Goal: Information Seeking & Learning: Find specific fact

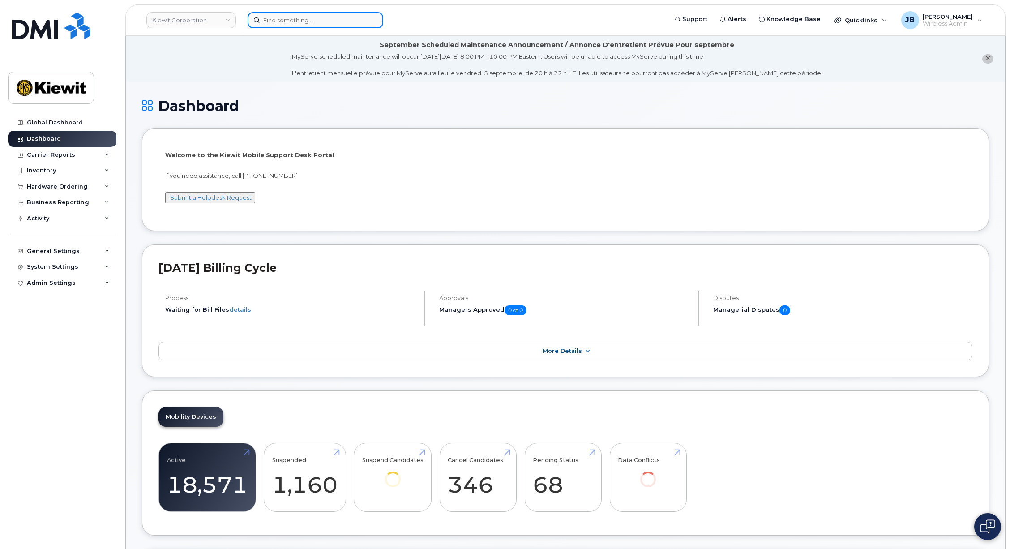
click at [281, 20] on input at bounding box center [316, 20] width 136 height 16
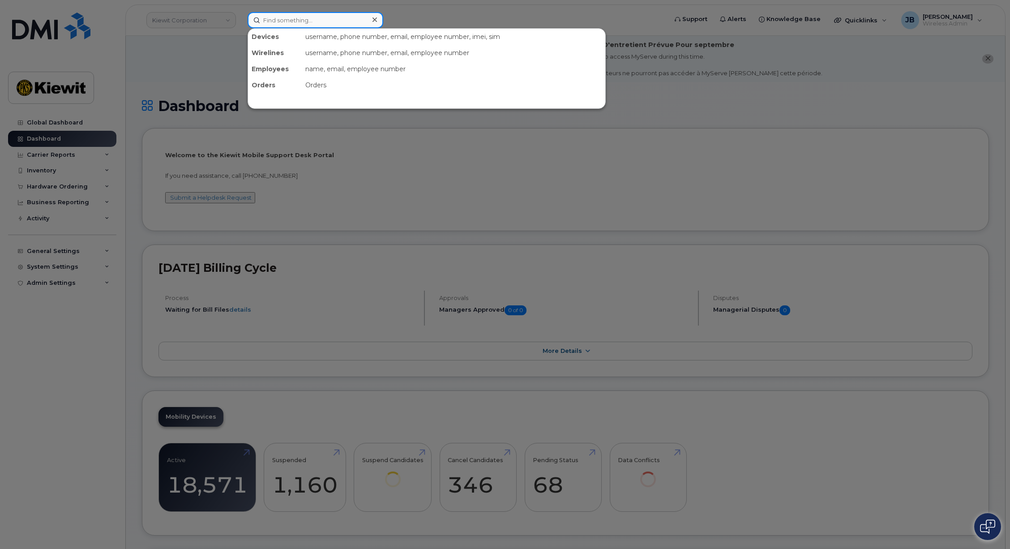
click at [343, 17] on input at bounding box center [316, 20] width 136 height 16
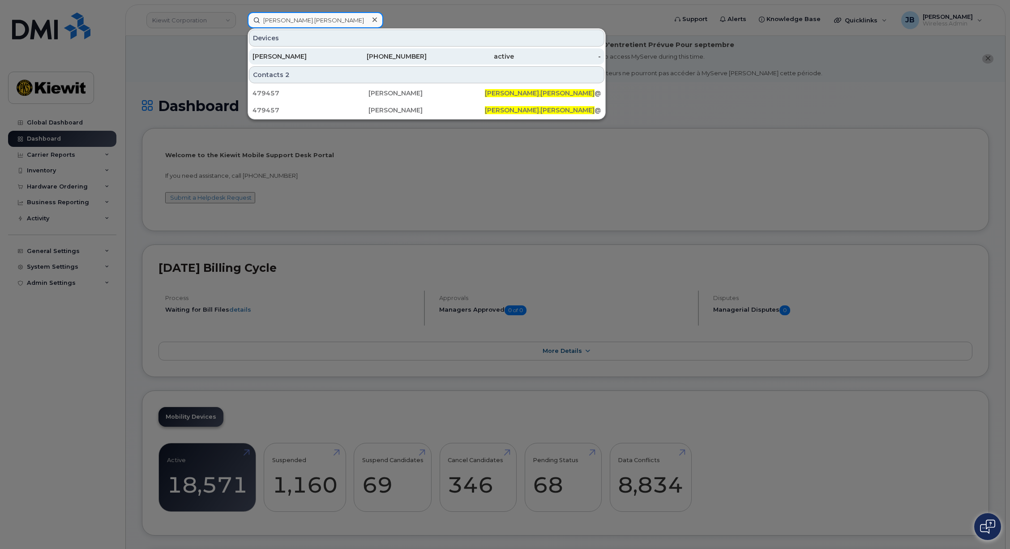
type input "claudelle.picard"
click at [429, 52] on div "active" at bounding box center [470, 56] width 87 height 16
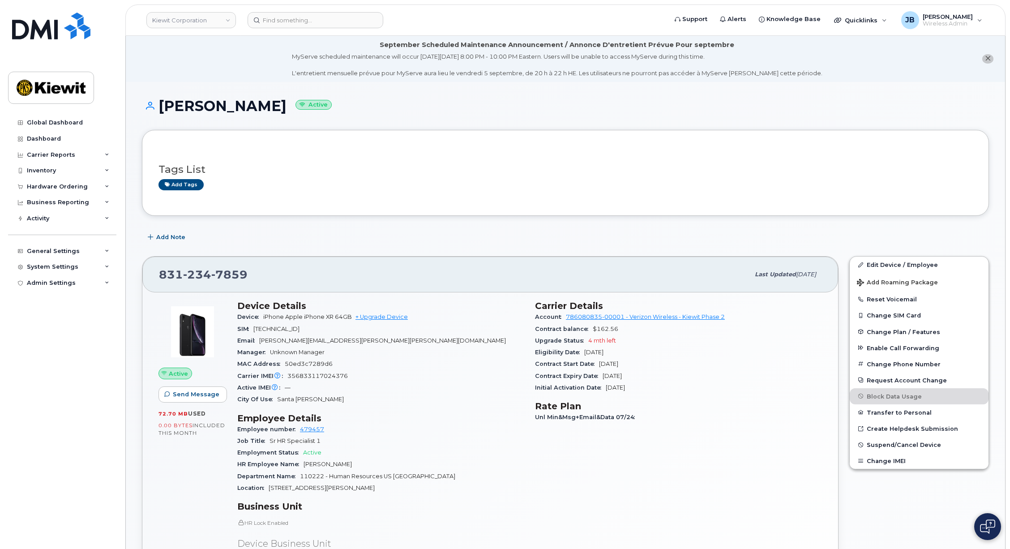
drag, startPoint x: 648, startPoint y: 375, endPoint x: 531, endPoint y: 373, distance: 117.8
click at [531, 373] on div "Carrier Details Account 786080835-00001 - Verizon Wireless - [PERSON_NAME] Phas…" at bounding box center [679, 471] width 298 height 352
copy div "Contract Expiry Date [DATE]"
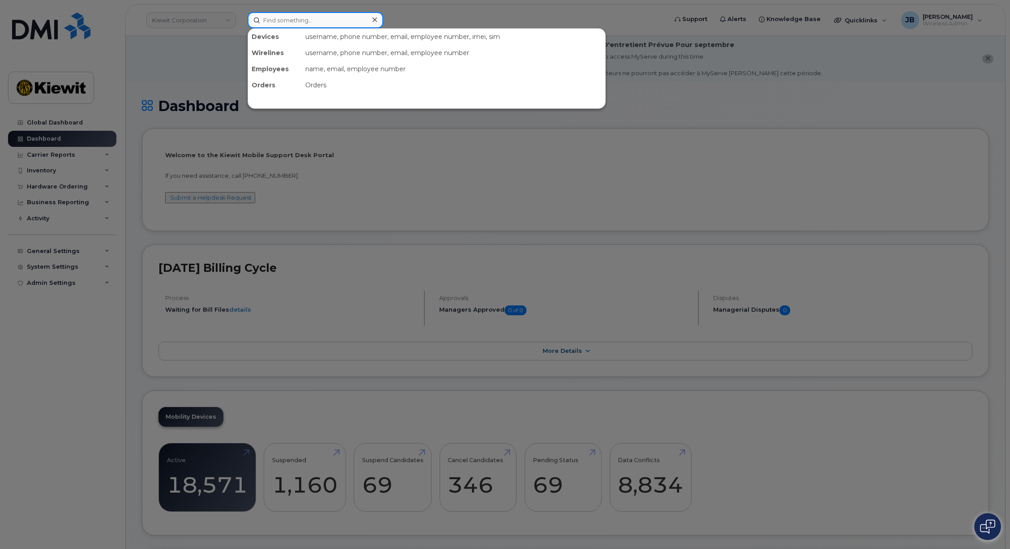
click at [312, 22] on input at bounding box center [316, 20] width 136 height 16
paste input "720-210-8579"
type input "720-210-8579"
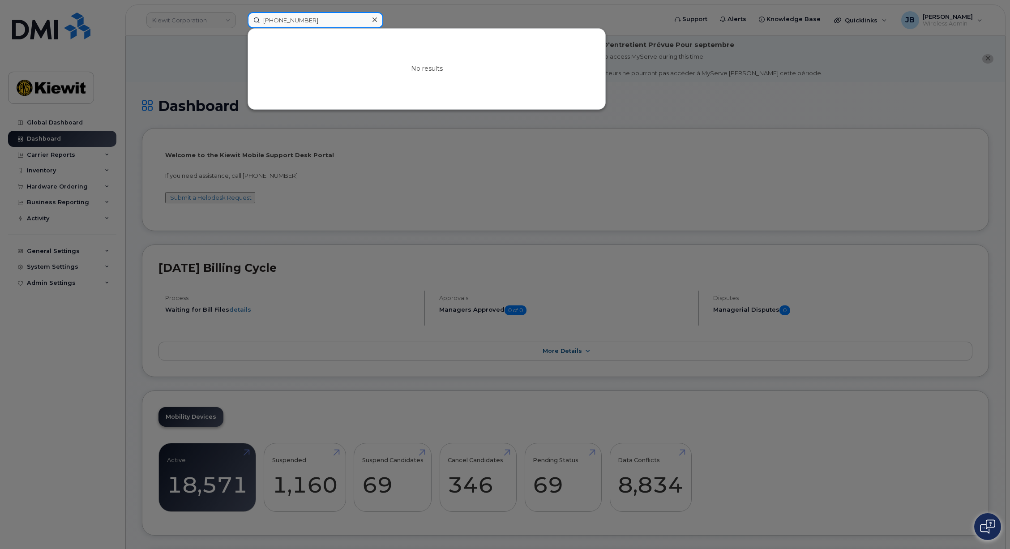
click at [319, 19] on input "720-210-8579" at bounding box center [316, 20] width 136 height 16
paste input "720-210-8579"
click at [279, 21] on input "720-210-8579" at bounding box center [316, 20] width 136 height 16
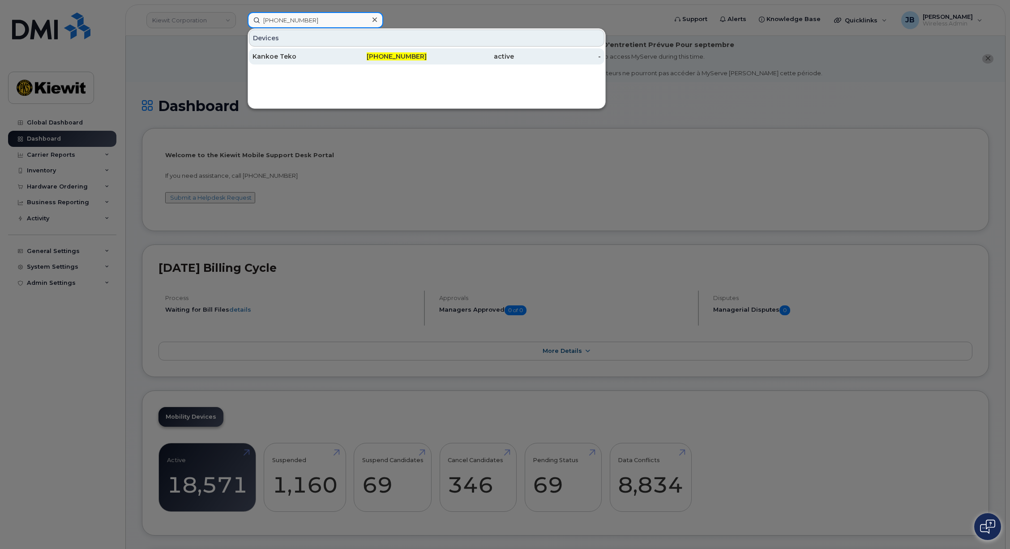
type input "720-910-8579"
click at [330, 55] on div "Kankoe Teko" at bounding box center [296, 56] width 87 height 9
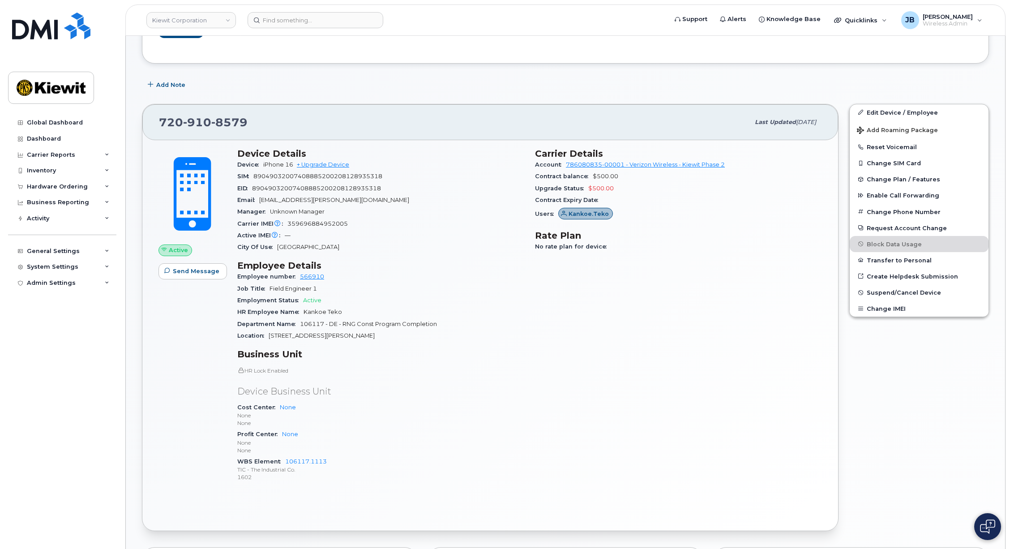
scroll to position [179, 0]
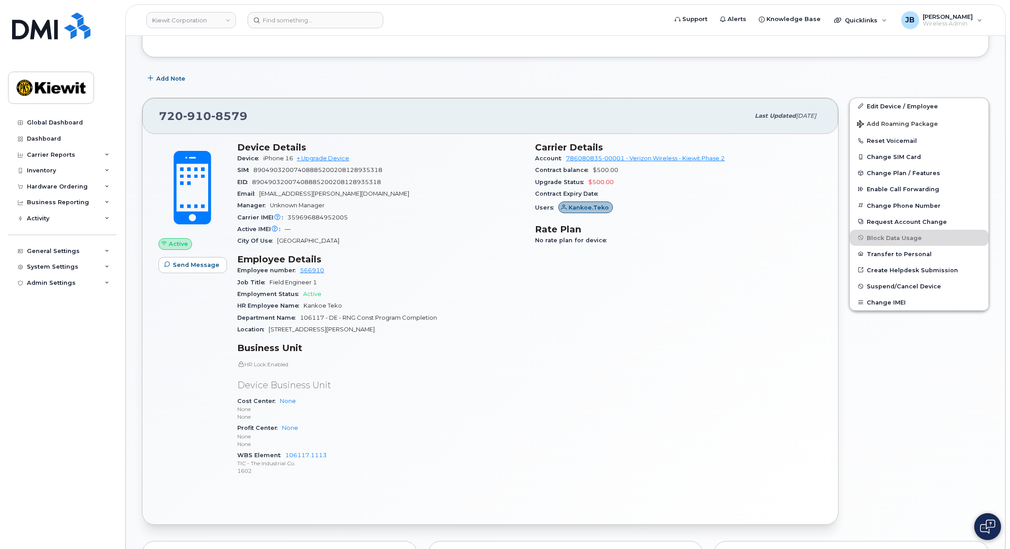
click at [463, 206] on div "Manager Unknown Manager" at bounding box center [380, 206] width 287 height 12
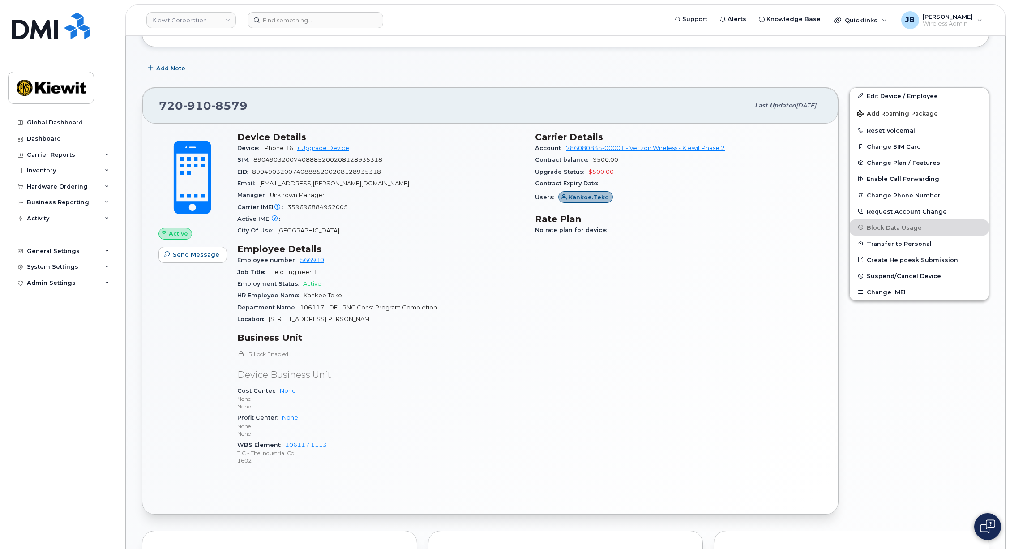
drag, startPoint x: 472, startPoint y: 162, endPoint x: 470, endPoint y: 178, distance: 16.3
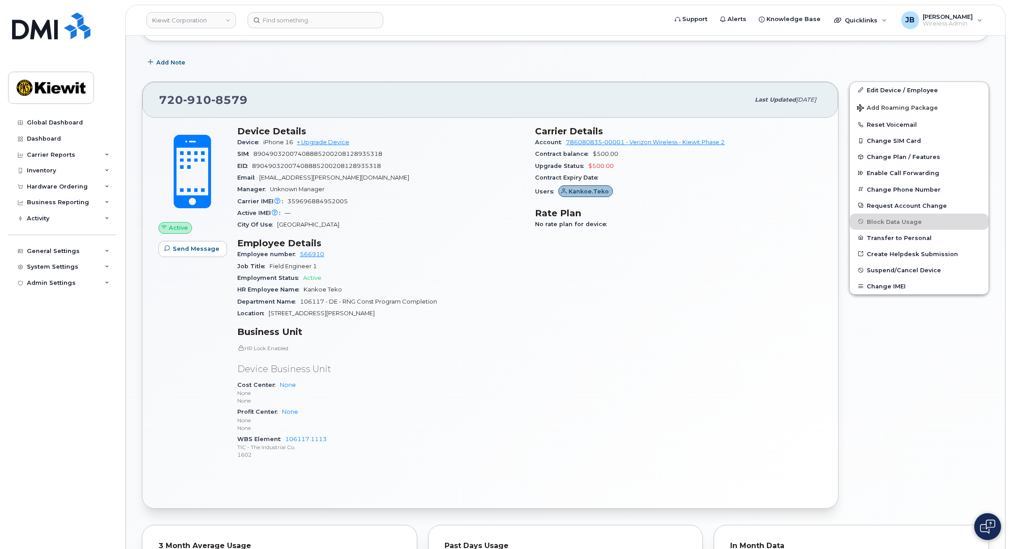
scroll to position [200, 0]
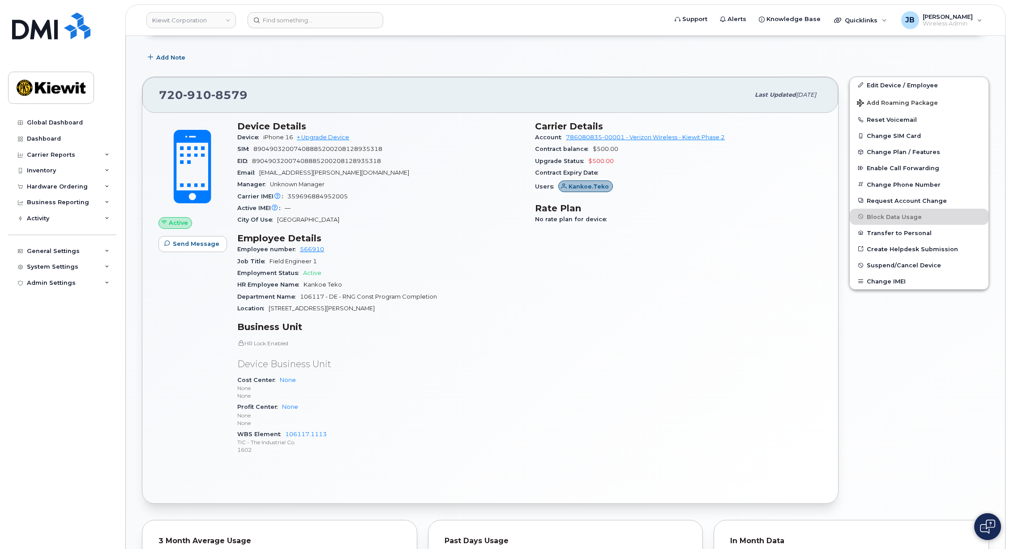
drag, startPoint x: 474, startPoint y: 188, endPoint x: 474, endPoint y: 201, distance: 12.5
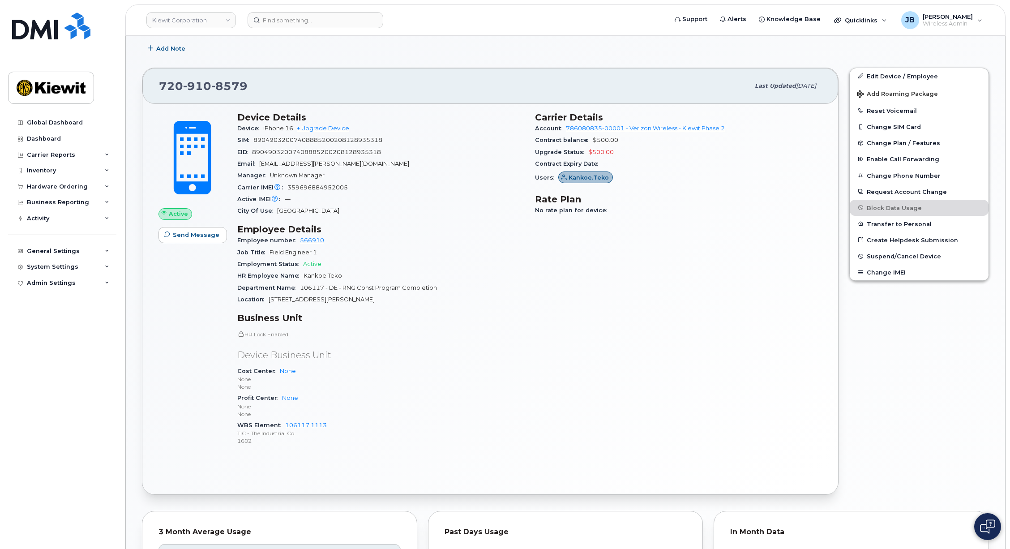
drag, startPoint x: 473, startPoint y: 191, endPoint x: 476, endPoint y: 203, distance: 12.4
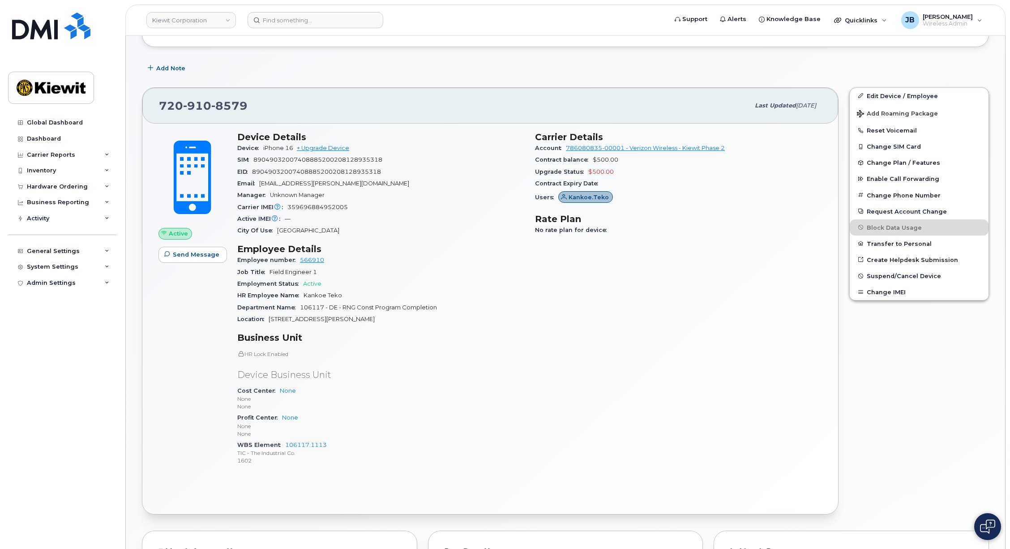
drag, startPoint x: 476, startPoint y: 203, endPoint x: 476, endPoint y: 183, distance: 19.7
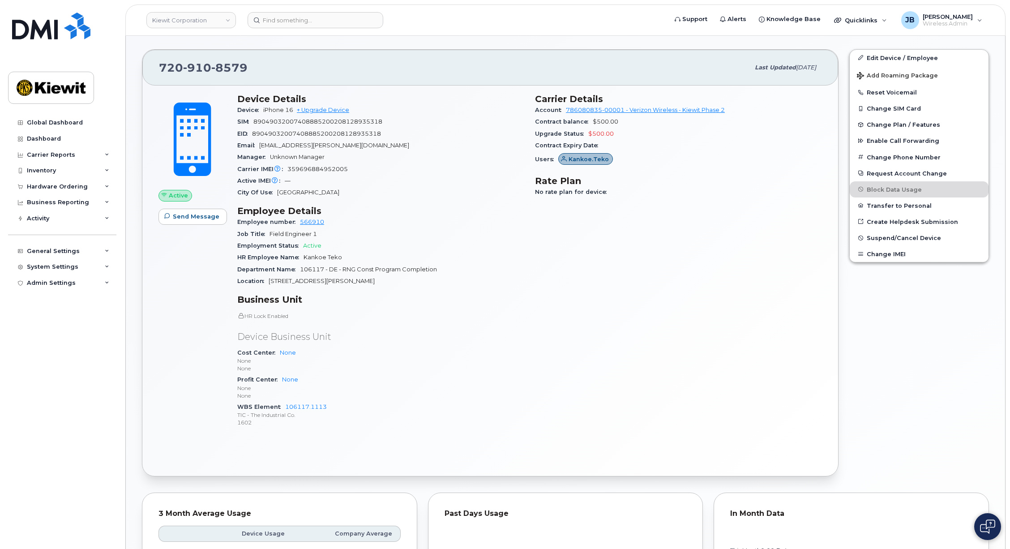
drag, startPoint x: 499, startPoint y: 212, endPoint x: 502, endPoint y: 241, distance: 29.3
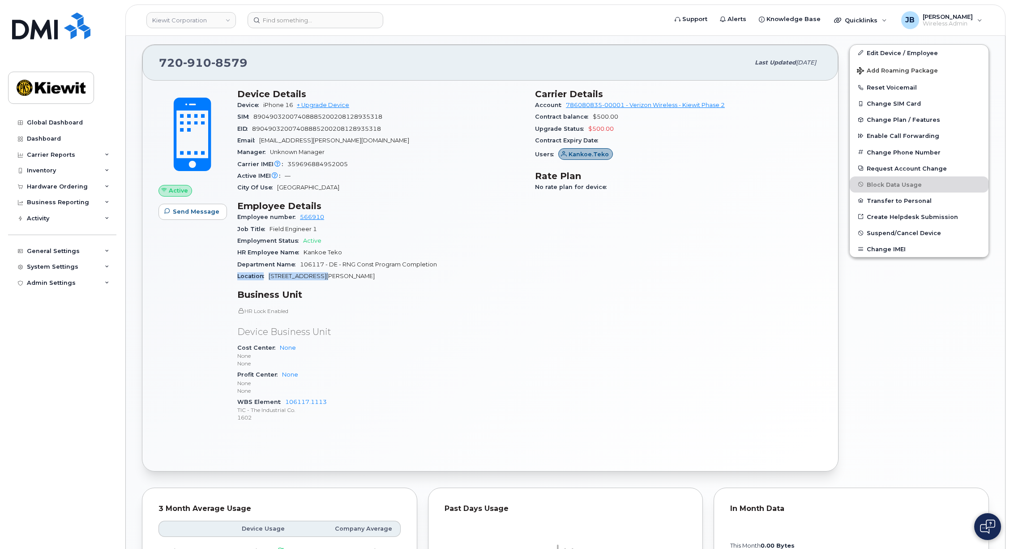
click at [443, 271] on section "Employee Details Employee number 566910 Job Title Field Engineer 1 Employment S…" at bounding box center [380, 242] width 287 height 82
click at [443, 271] on div "Location 350 Campbell Lane" at bounding box center [380, 276] width 287 height 12
drag, startPoint x: 446, startPoint y: 274, endPoint x: 457, endPoint y: 268, distance: 12.4
click at [457, 268] on section "Employee Details Employee number 566910 Job Title Field Engineer 1 Employment S…" at bounding box center [380, 242] width 287 height 82
click at [457, 268] on div "Department Name 106117 - DE - RNG Const Program Completion" at bounding box center [380, 265] width 287 height 12
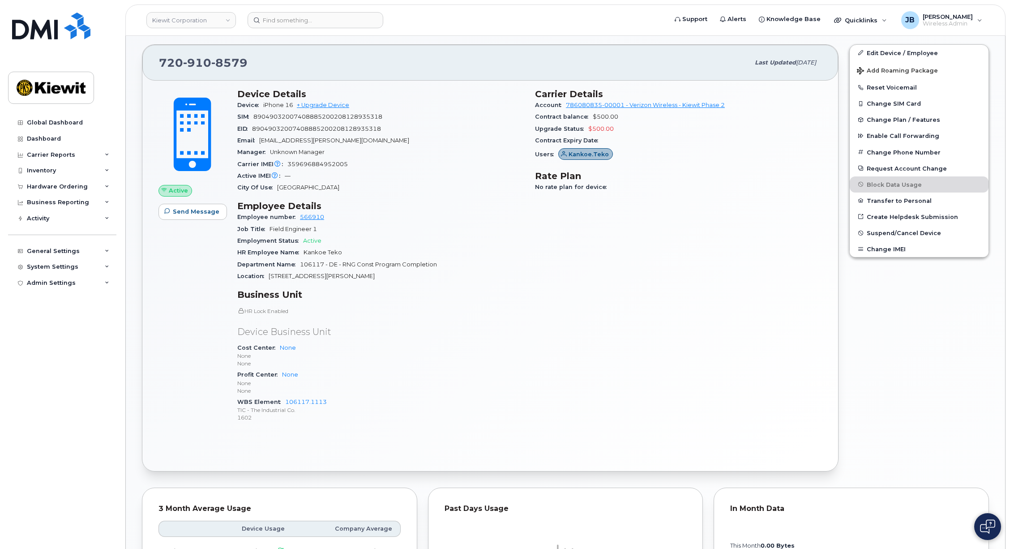
click at [498, 214] on div "Employee number 566910" at bounding box center [380, 217] width 287 height 12
click at [535, 200] on div "Carrier Details Account 786080835-00001 - Verizon Wireless - Kiewit Phase 2 Con…" at bounding box center [679, 259] width 298 height 352
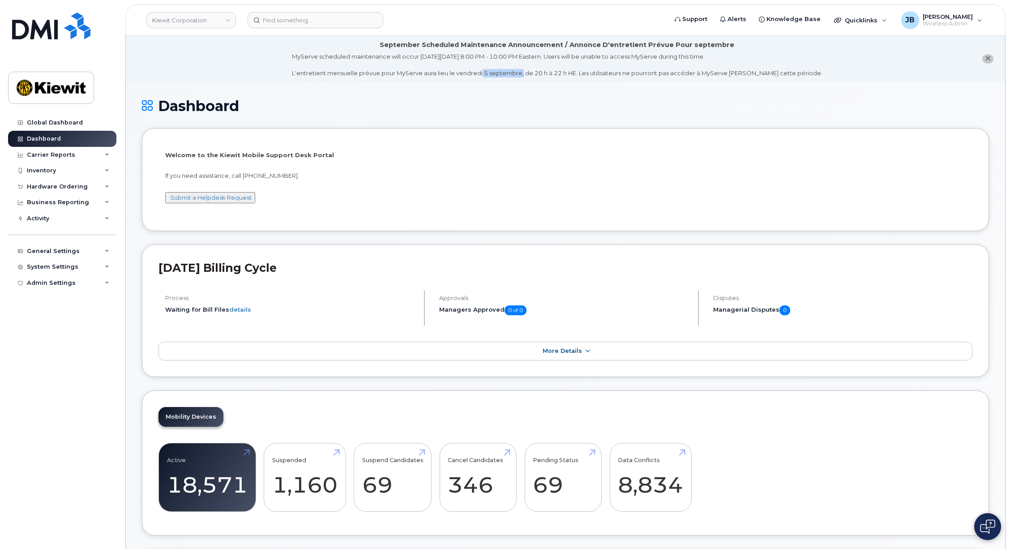
drag, startPoint x: 495, startPoint y: 72, endPoint x: 539, endPoint y: 72, distance: 43.9
click at [538, 72] on div "MyServe scheduled maintenance will occur on Friday September 5, 8:00 PM - 10:00…" at bounding box center [557, 64] width 531 height 25
drag, startPoint x: 553, startPoint y: 71, endPoint x: 537, endPoint y: 71, distance: 16.1
click at [546, 71] on div "MyServe scheduled maintenance will occur on Friday September 5, 8:00 PM - 10:00…" at bounding box center [557, 64] width 531 height 25
click at [536, 71] on div "MyServe scheduled maintenance will occur on Friday September 5, 8:00 PM - 10:00…" at bounding box center [557, 64] width 531 height 25
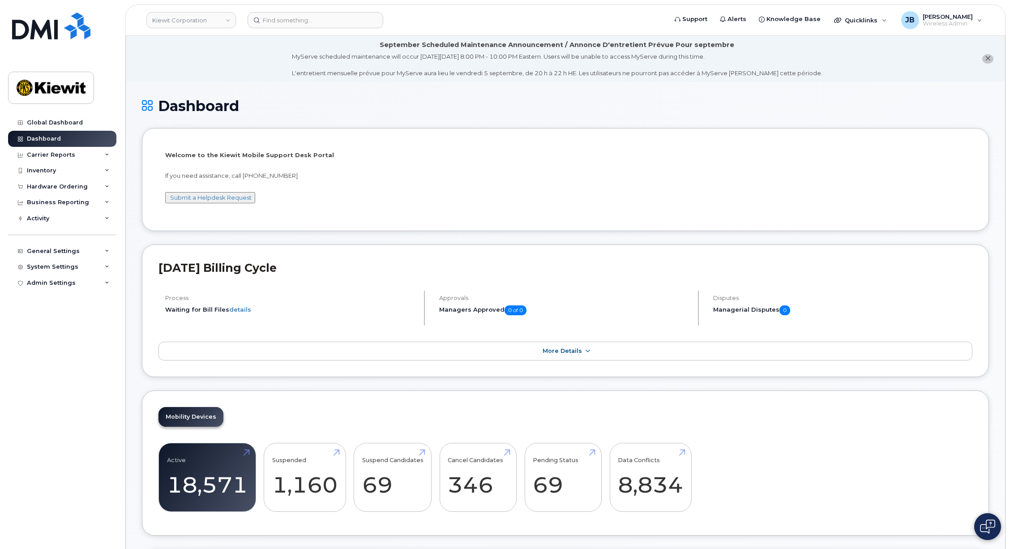
drag, startPoint x: 493, startPoint y: 69, endPoint x: 537, endPoint y: 69, distance: 43.9
click at [533, 69] on div "MyServe scheduled maintenance will occur on Friday September 5, 8:00 PM - 10:00…" at bounding box center [557, 64] width 531 height 25
drag, startPoint x: 539, startPoint y: 69, endPoint x: 562, endPoint y: 71, distance: 23.4
click at [540, 69] on div "MyServe scheduled maintenance will occur on Friday September 5, 8:00 PM - 10:00…" at bounding box center [557, 64] width 531 height 25
drag, startPoint x: 562, startPoint y: 71, endPoint x: 534, endPoint y: 67, distance: 28.5
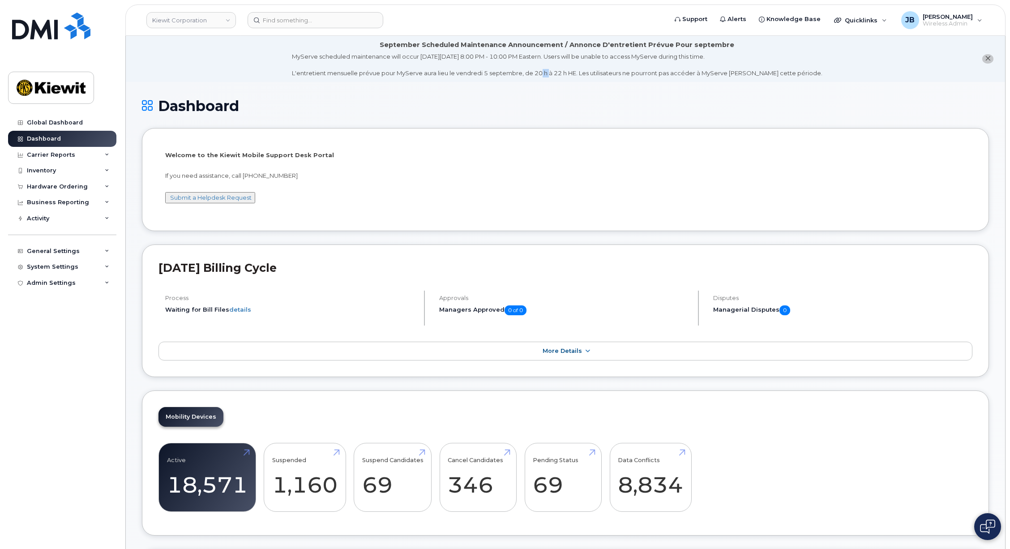
click at [549, 69] on div "MyServe scheduled maintenance will occur on Friday September 5, 8:00 PM - 10:00…" at bounding box center [557, 64] width 531 height 25
click at [534, 67] on div "MyServe scheduled maintenance will occur on Friday September 5, 8:00 PM - 10:00…" at bounding box center [557, 64] width 531 height 25
click at [455, 142] on li "Welcome to the Kiewit Mobile Support Desk Portal If you need assistance, call 8…" at bounding box center [565, 179] width 847 height 103
drag, startPoint x: 55, startPoint y: 136, endPoint x: 113, endPoint y: 72, distance: 87.2
click at [55, 136] on div "Dashboard" at bounding box center [44, 138] width 34 height 7
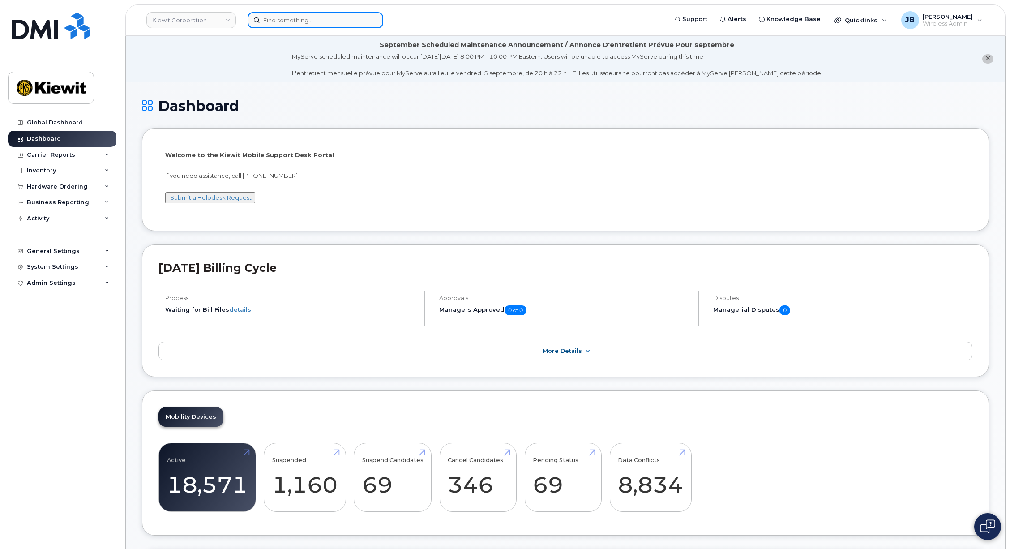
click at [285, 20] on input at bounding box center [316, 20] width 136 height 16
click at [288, 15] on input at bounding box center [316, 20] width 136 height 16
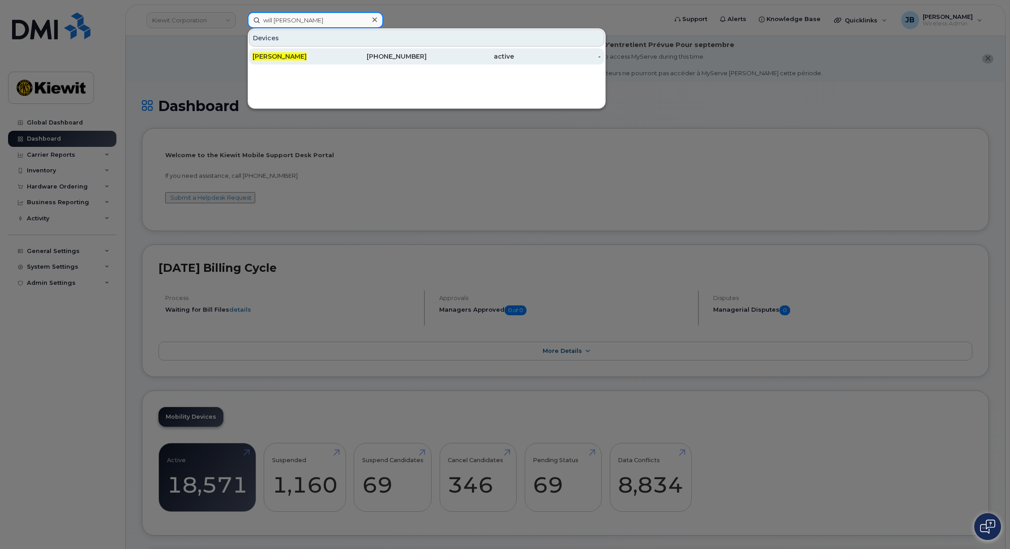
type input "will [PERSON_NAME]"
click at [311, 51] on div "[PERSON_NAME]" at bounding box center [296, 56] width 87 height 16
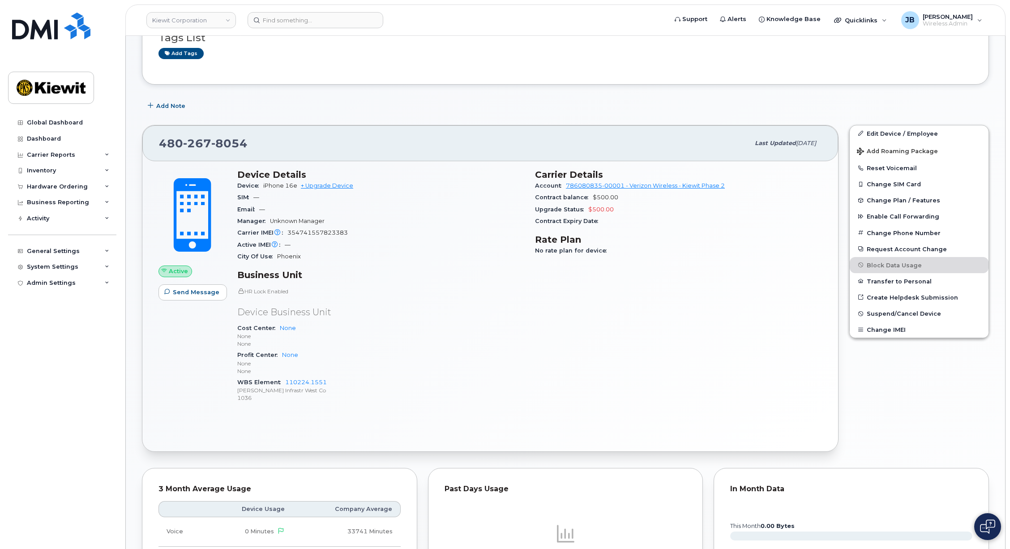
drag, startPoint x: 485, startPoint y: 205, endPoint x: 485, endPoint y: 240, distance: 34.5
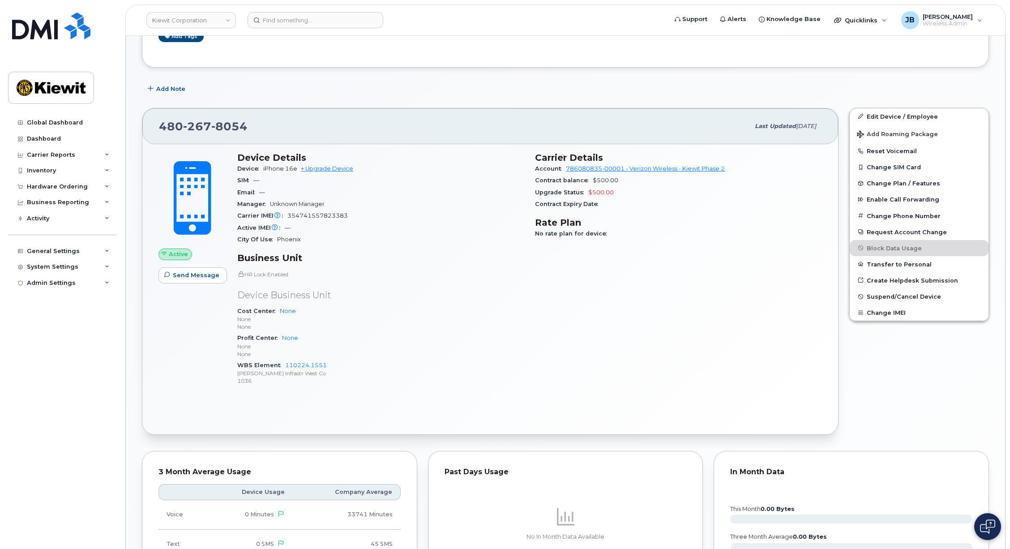
scroll to position [175, 0]
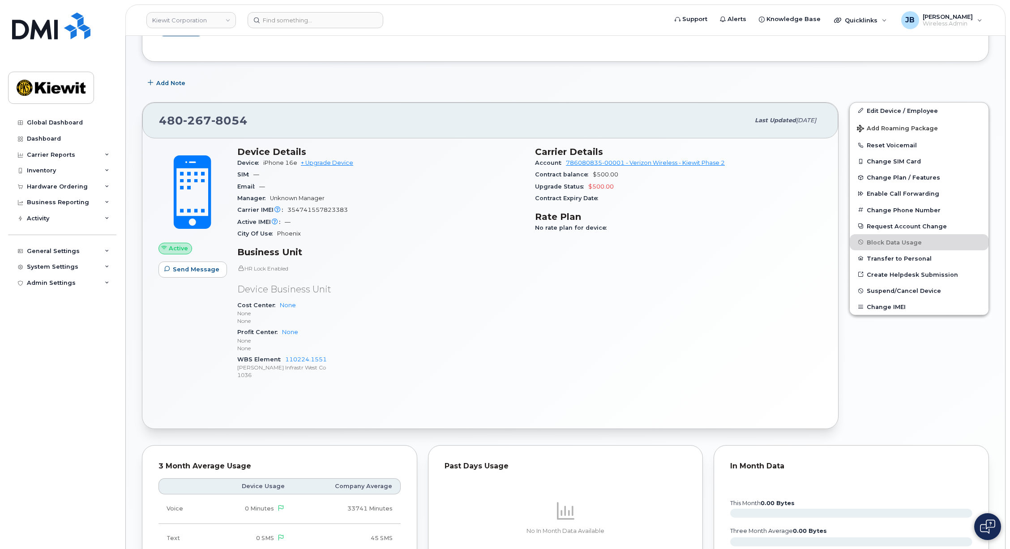
drag, startPoint x: 471, startPoint y: 187, endPoint x: 468, endPoint y: 202, distance: 16.1
click at [326, 207] on span "354741557823383" at bounding box center [317, 209] width 60 height 7
copy span "354741557823383"
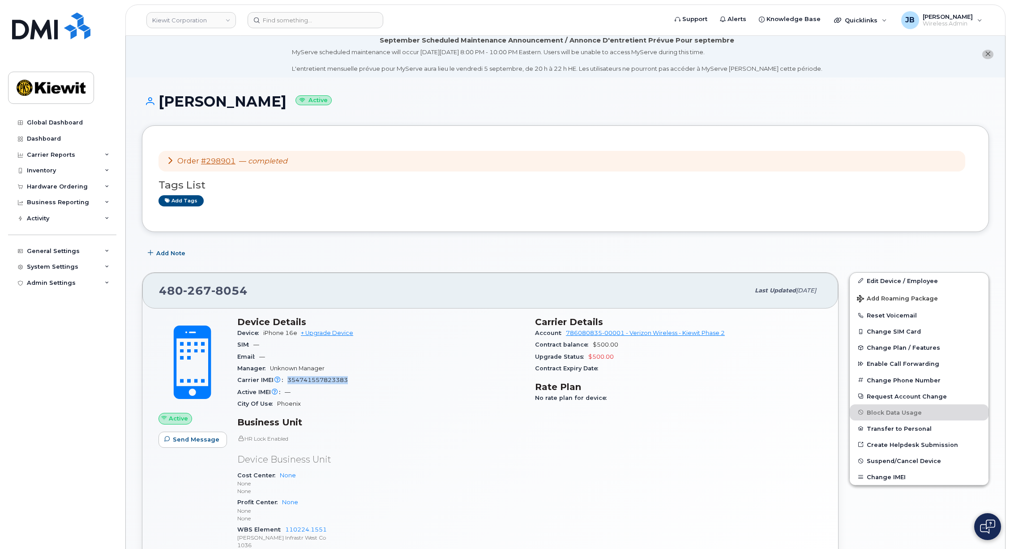
scroll to position [0, 0]
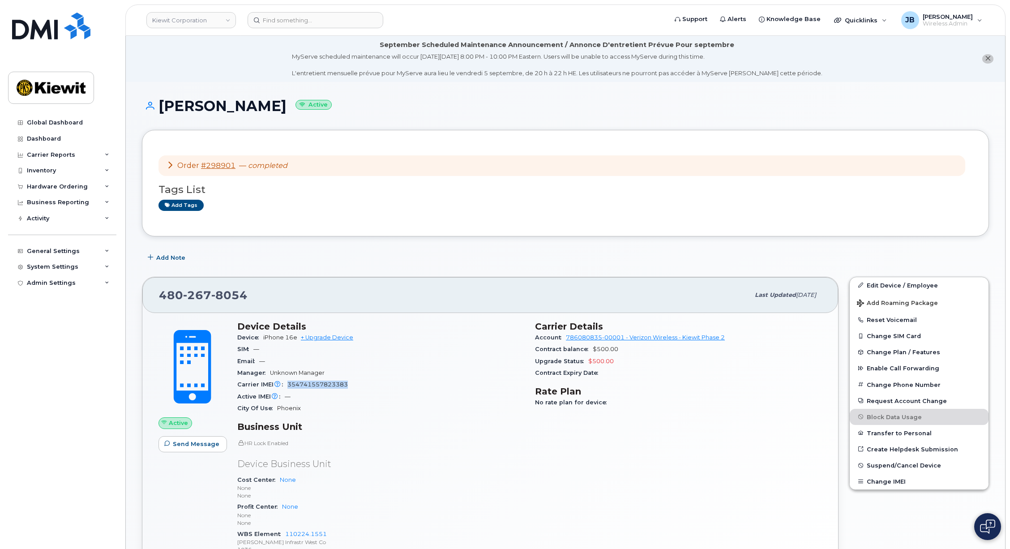
copy span "354741557823383"
click at [168, 164] on icon at bounding box center [170, 164] width 7 height 7
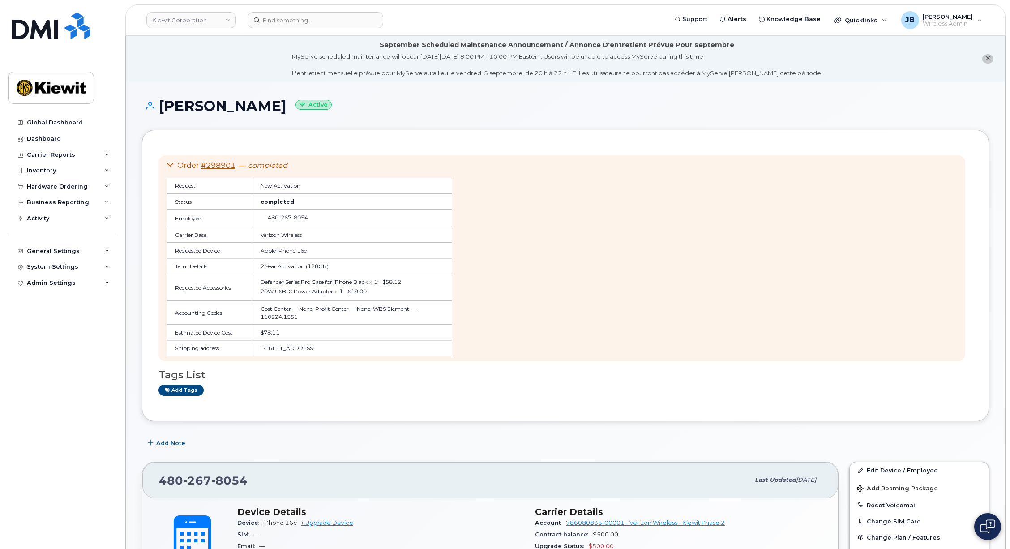
click at [168, 164] on icon at bounding box center [170, 164] width 7 height 7
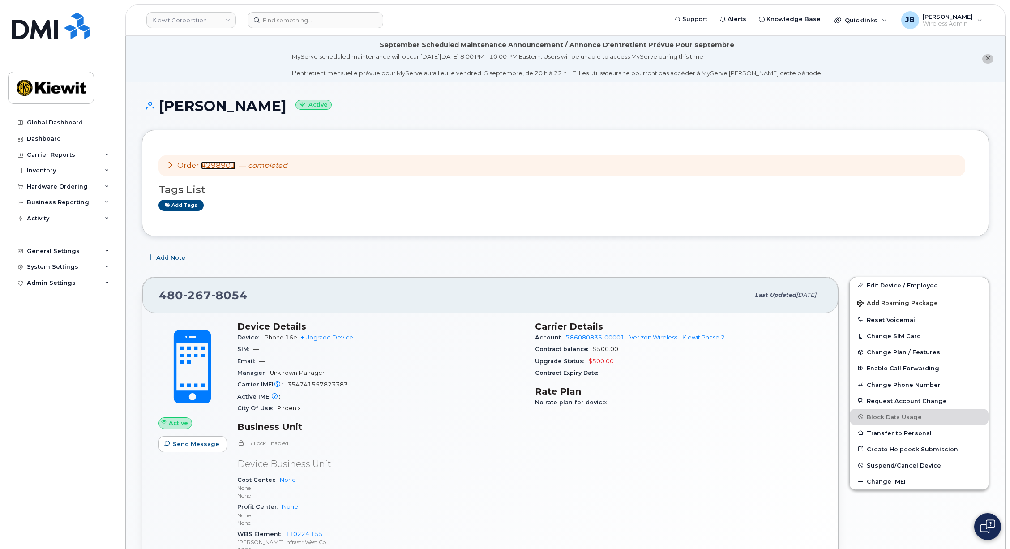
click at [212, 164] on link "#298901" at bounding box center [218, 165] width 34 height 9
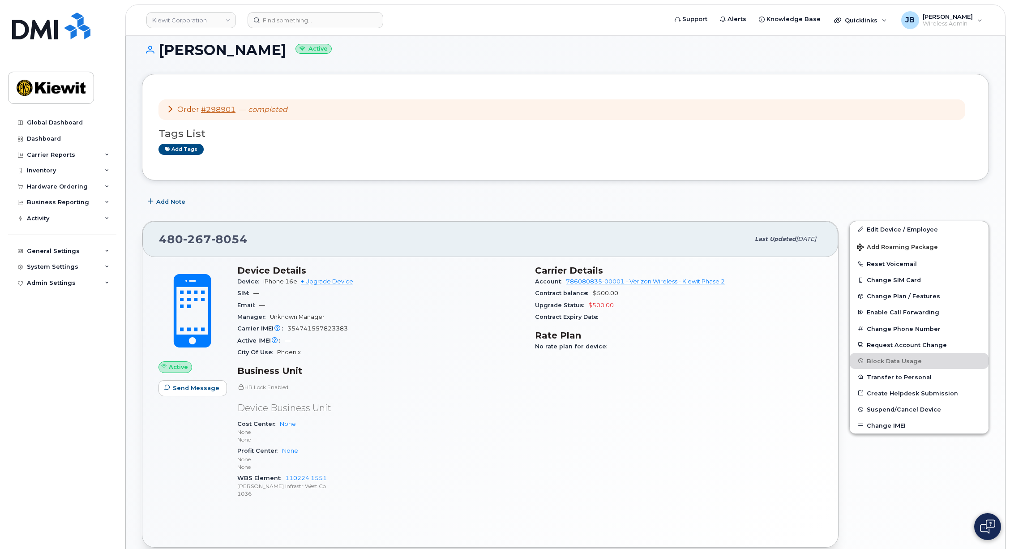
drag, startPoint x: 462, startPoint y: 310, endPoint x: 461, endPoint y: 336, distance: 26.0
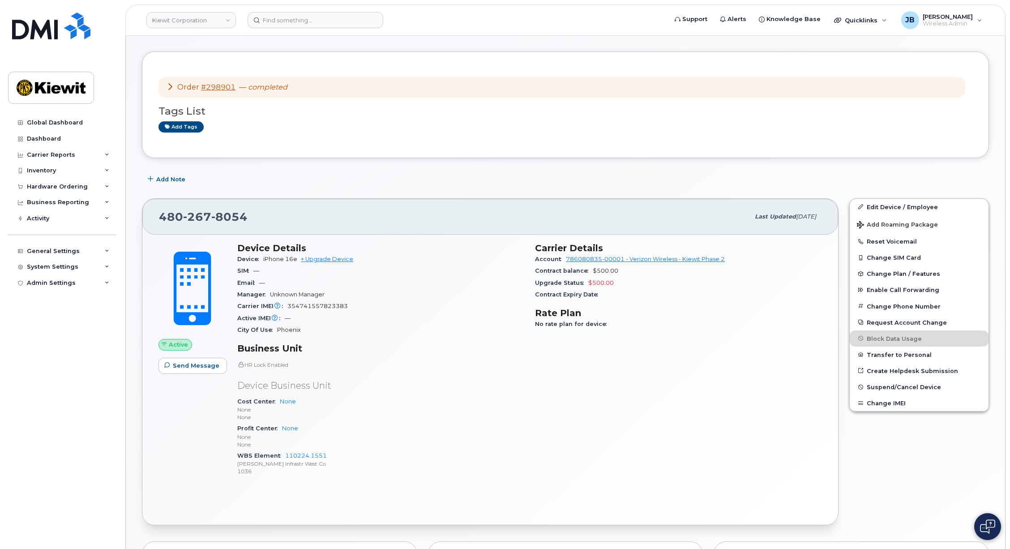
drag, startPoint x: 465, startPoint y: 281, endPoint x: 463, endPoint y: 305, distance: 23.3
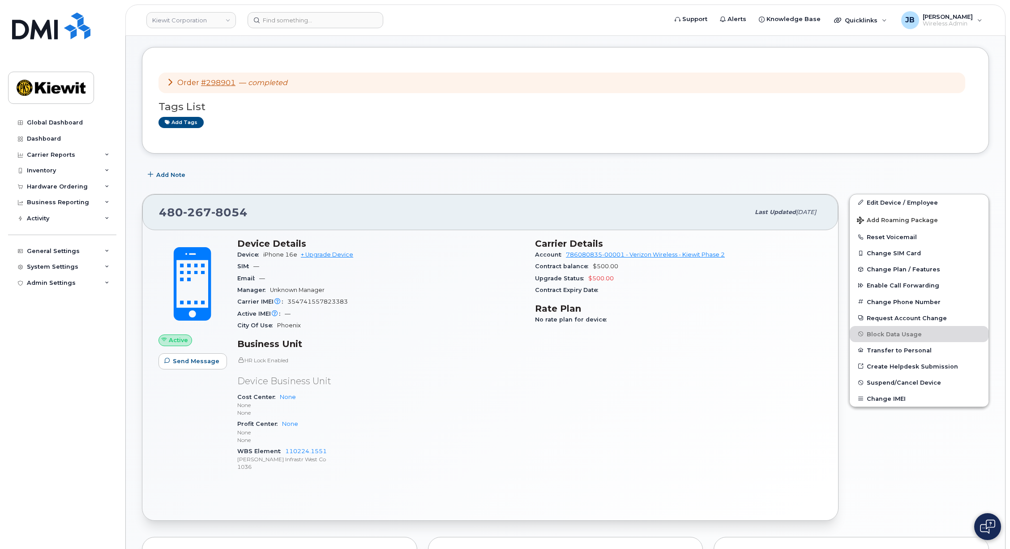
click at [313, 303] on span "354741557823383" at bounding box center [317, 301] width 60 height 7
copy span "354741557823383"
click at [420, 305] on div "Carrier IMEI Carrier IMEI is reported during the last billing cycle or change o…" at bounding box center [380, 302] width 287 height 12
drag, startPoint x: 372, startPoint y: 283, endPoint x: 381, endPoint y: 312, distance: 30.5
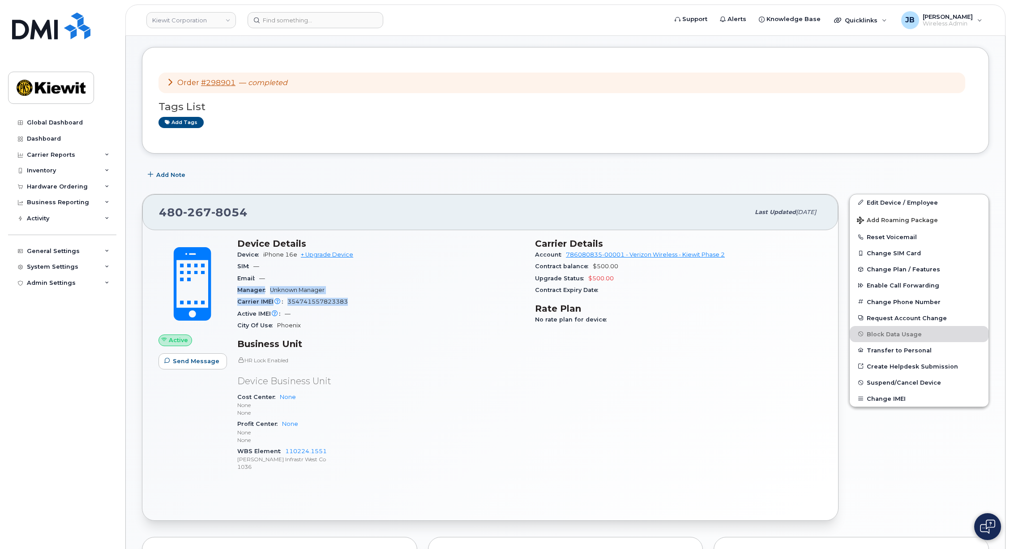
click at [381, 310] on section "Device Details Device iPhone 16e + Upgrade Device SIM — Email — Manager Unknown…" at bounding box center [380, 284] width 287 height 93
click at [381, 312] on div "Active IMEI Active IMEI is refreshed daily with a delay of up to 48 hours follo…" at bounding box center [380, 314] width 287 height 12
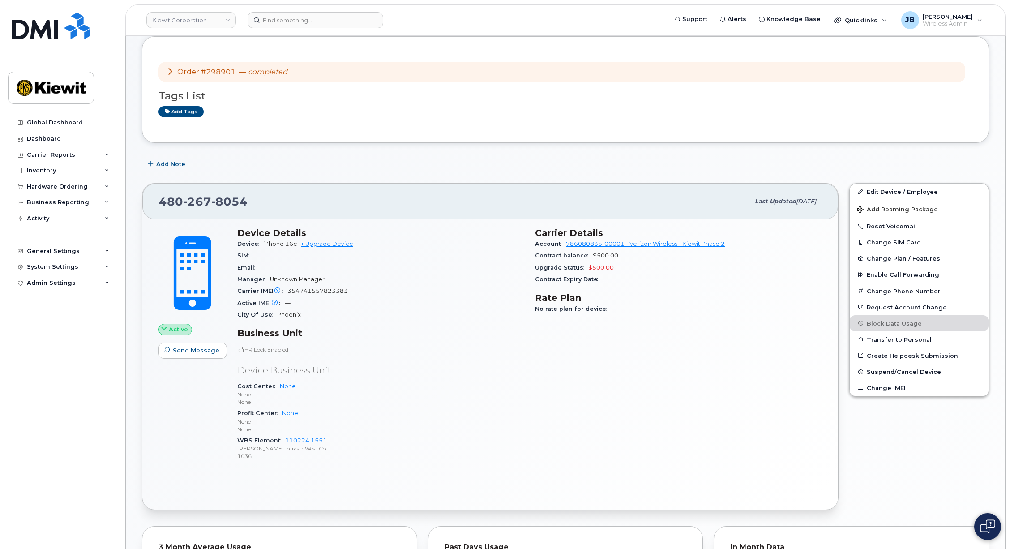
drag, startPoint x: 489, startPoint y: 313, endPoint x: 490, endPoint y: 330, distance: 16.6
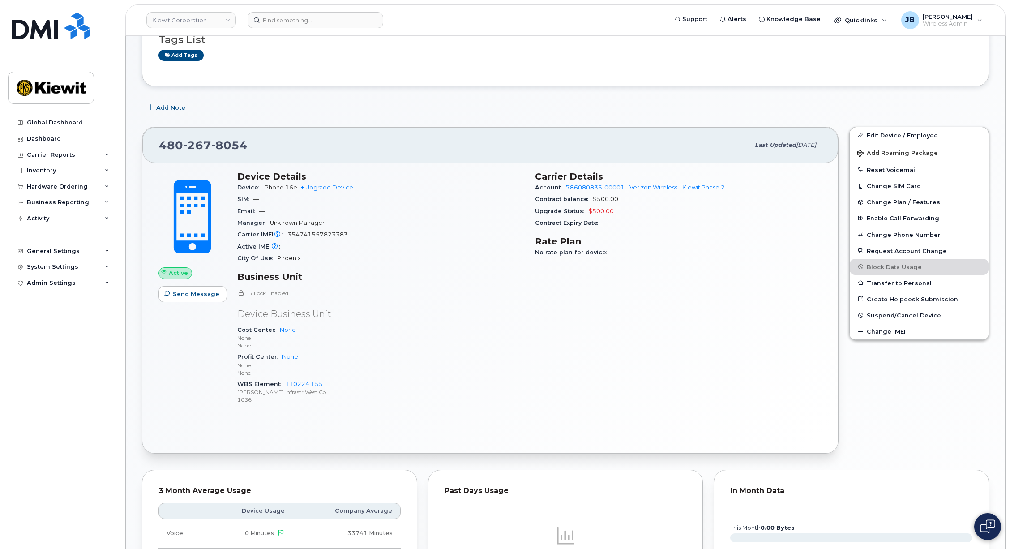
scroll to position [152, 0]
drag, startPoint x: 460, startPoint y: 208, endPoint x: 461, endPoint y: 223, distance: 15.2
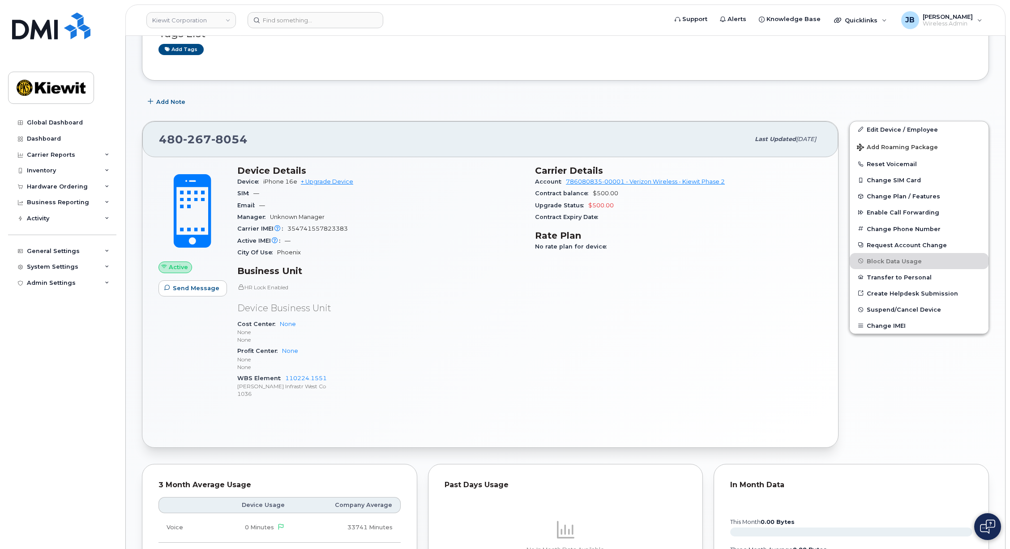
drag, startPoint x: 463, startPoint y: 204, endPoint x: 464, endPoint y: 216, distance: 12.1
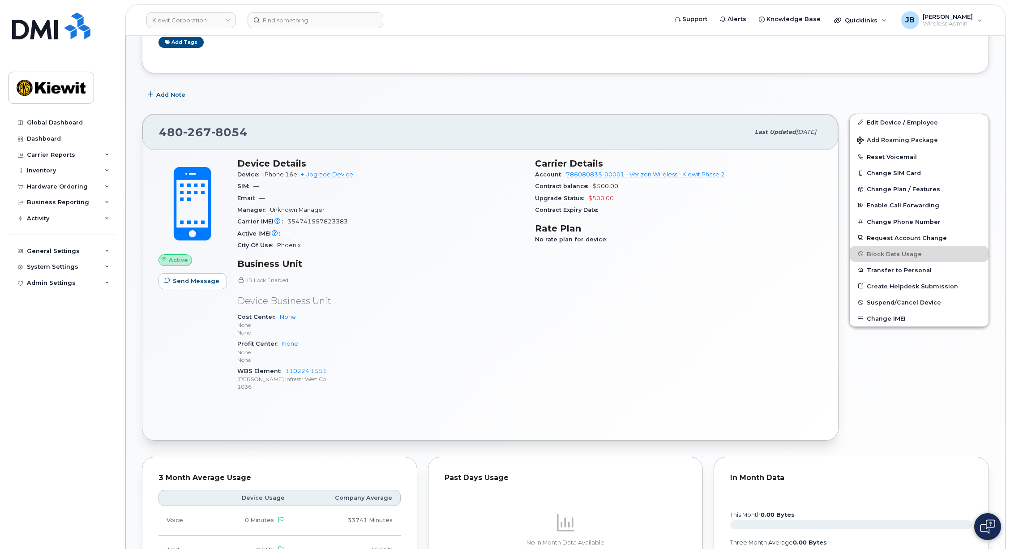
drag, startPoint x: 459, startPoint y: 212, endPoint x: 459, endPoint y: 223, distance: 11.2
drag, startPoint x: 260, startPoint y: 386, endPoint x: 265, endPoint y: 386, distance: 5.0
click at [263, 386] on p "1036" at bounding box center [380, 386] width 287 height 8
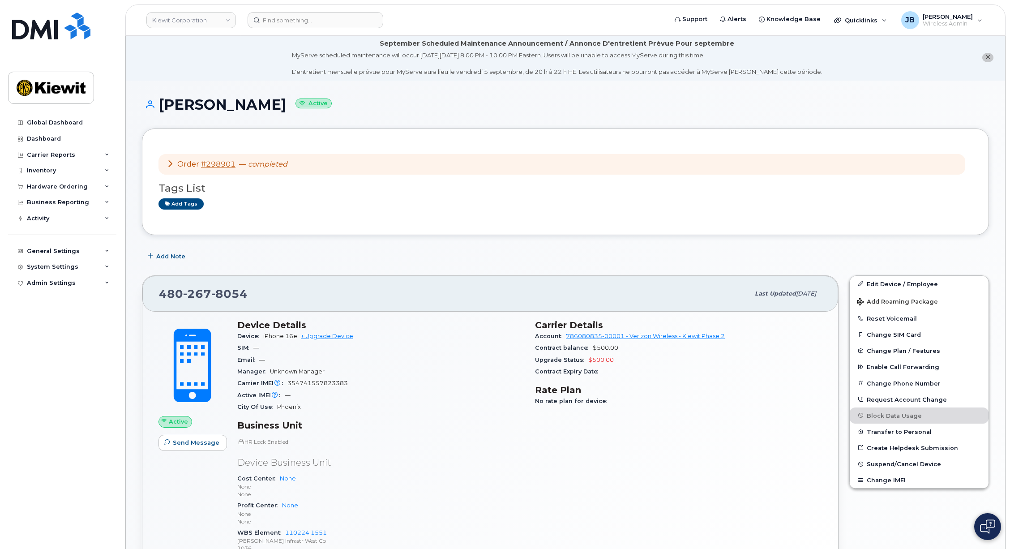
scroll to position [0, 0]
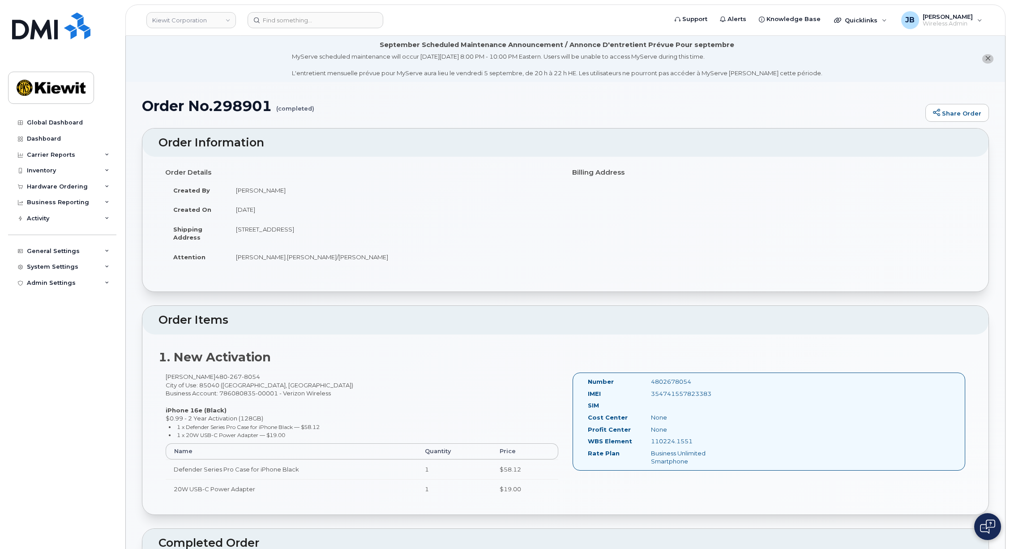
click at [387, 242] on td "3888 E. Broadway Road, Phoenix, AZ, 85040, USA" at bounding box center [393, 233] width 331 height 28
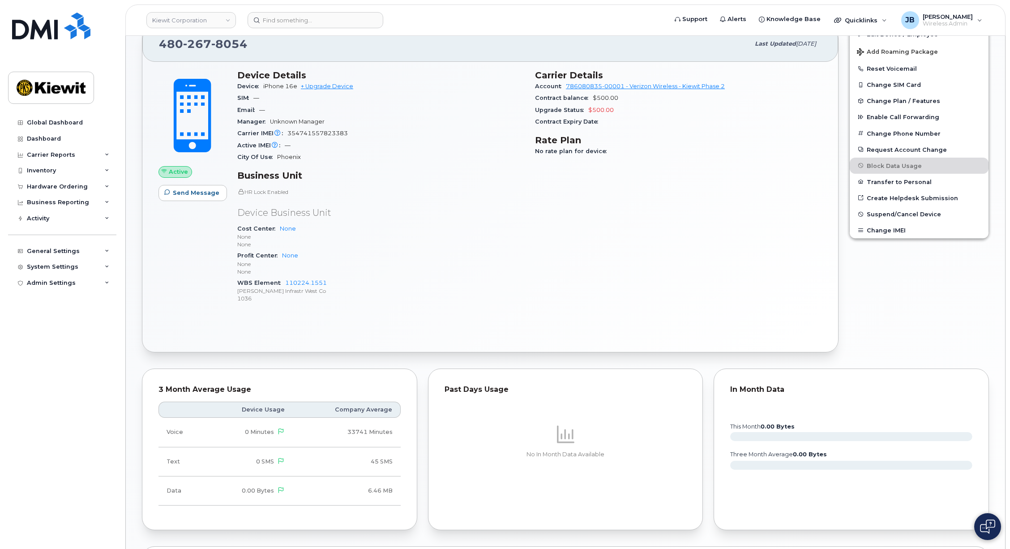
scroll to position [179, 0]
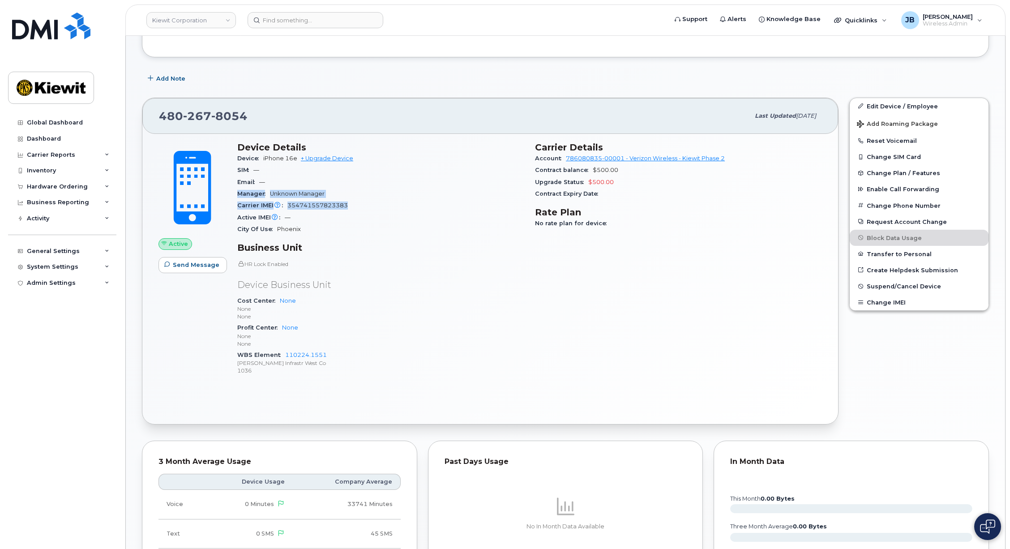
drag, startPoint x: 416, startPoint y: 206, endPoint x: 422, endPoint y: 186, distance: 21.3
click at [421, 186] on section "Device Details Device iPhone 16e + Upgrade Device SIM — Email — Manager Unknown…" at bounding box center [380, 188] width 287 height 93
click at [431, 198] on div "Manager Unknown Manager" at bounding box center [380, 194] width 287 height 12
drag, startPoint x: 446, startPoint y: 207, endPoint x: 447, endPoint y: 202, distance: 5.0
click at [447, 202] on div "Carrier IMEI Carrier IMEI is reported during the last billing cycle or change o…" at bounding box center [380, 206] width 287 height 12
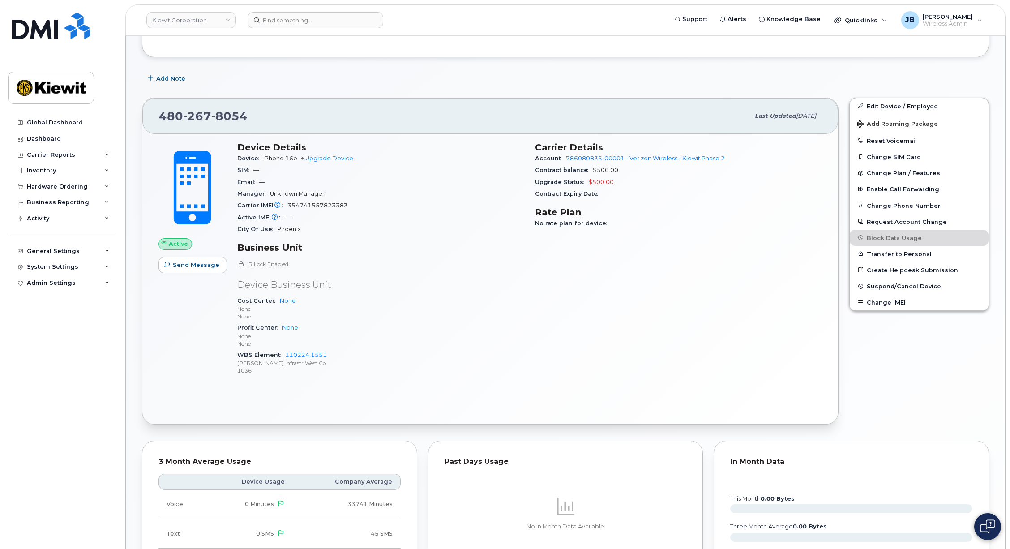
drag, startPoint x: 437, startPoint y: 202, endPoint x: 446, endPoint y: 206, distance: 10.4
click at [446, 206] on div "Carrier IMEI Carrier IMEI is reported during the last billing cycle or change o…" at bounding box center [380, 206] width 287 height 12
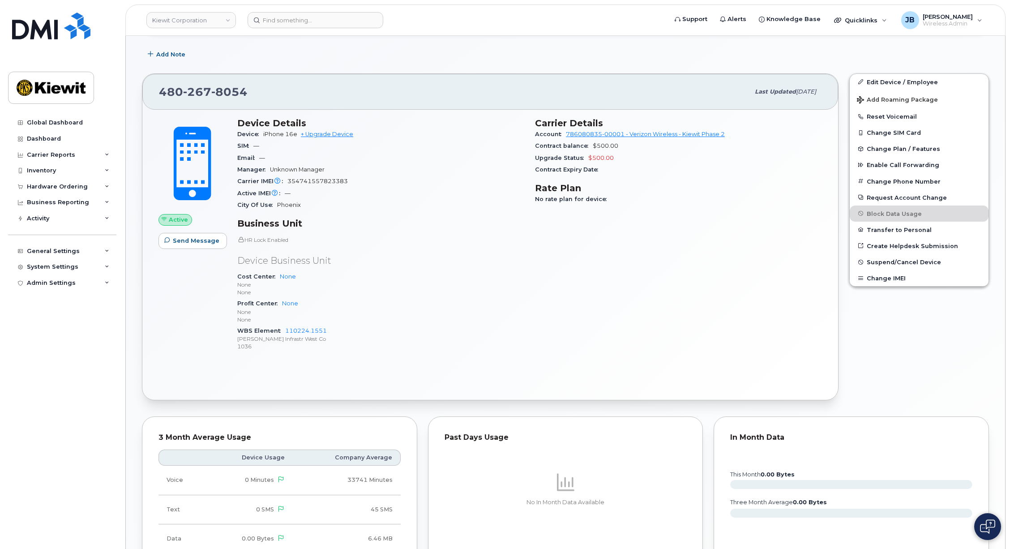
drag, startPoint x: 492, startPoint y: 205, endPoint x: 485, endPoint y: 227, distance: 23.7
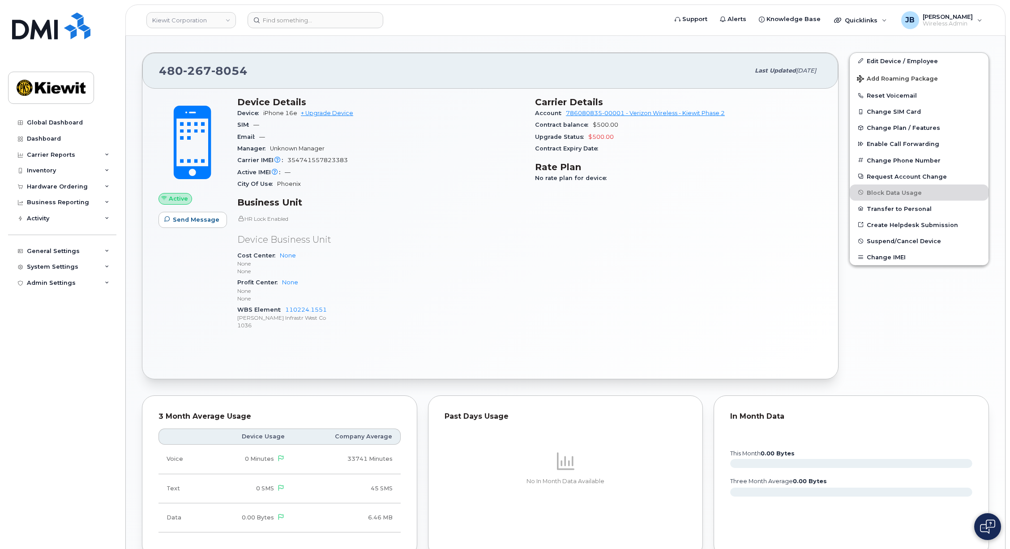
drag, startPoint x: 467, startPoint y: 205, endPoint x: 462, endPoint y: 222, distance: 17.7
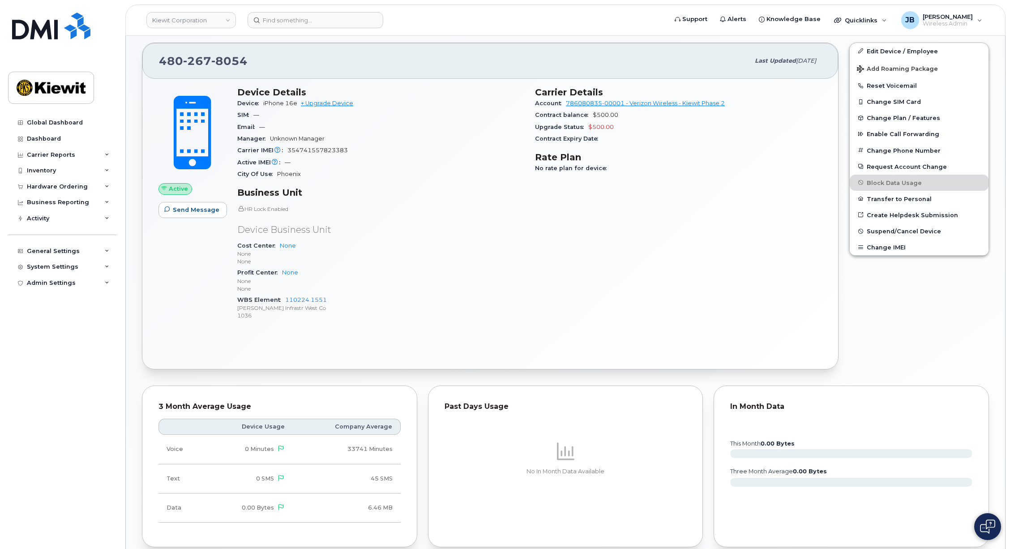
drag, startPoint x: 471, startPoint y: 194, endPoint x: 466, endPoint y: 217, distance: 23.4
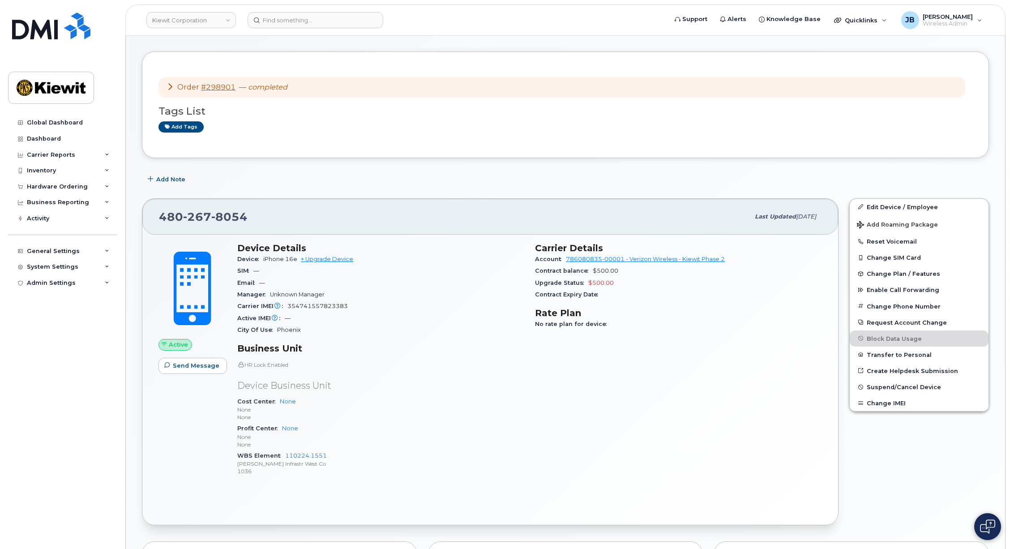
drag, startPoint x: 468, startPoint y: 232, endPoint x: 458, endPoint y: 188, distance: 45.0
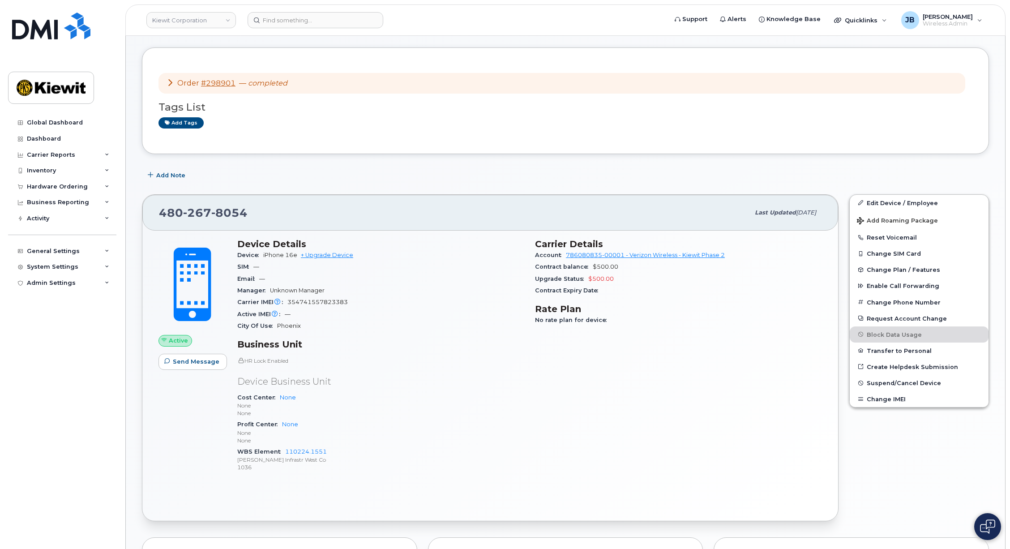
scroll to position [91, 0]
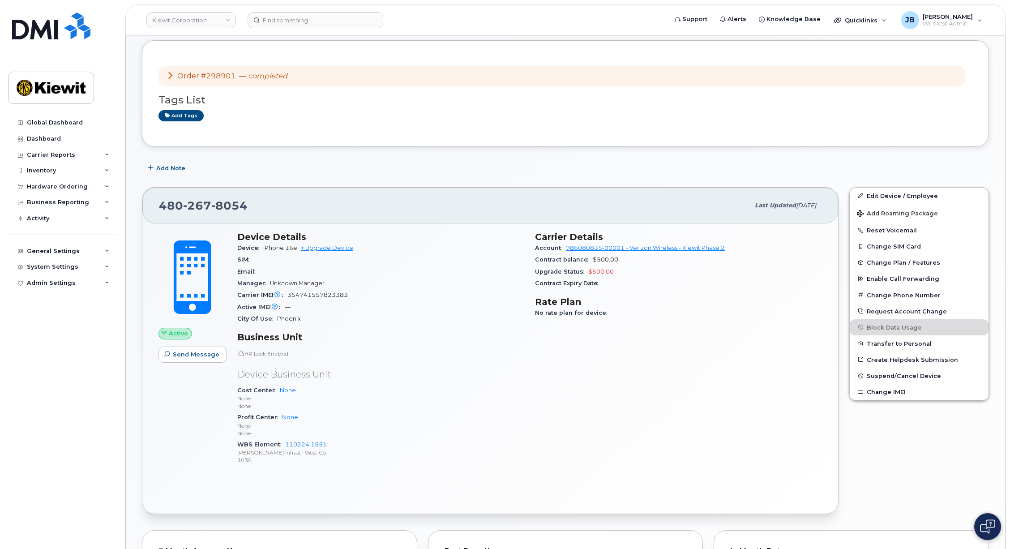
drag, startPoint x: 457, startPoint y: 201, endPoint x: 456, endPoint y: 210, distance: 9.4
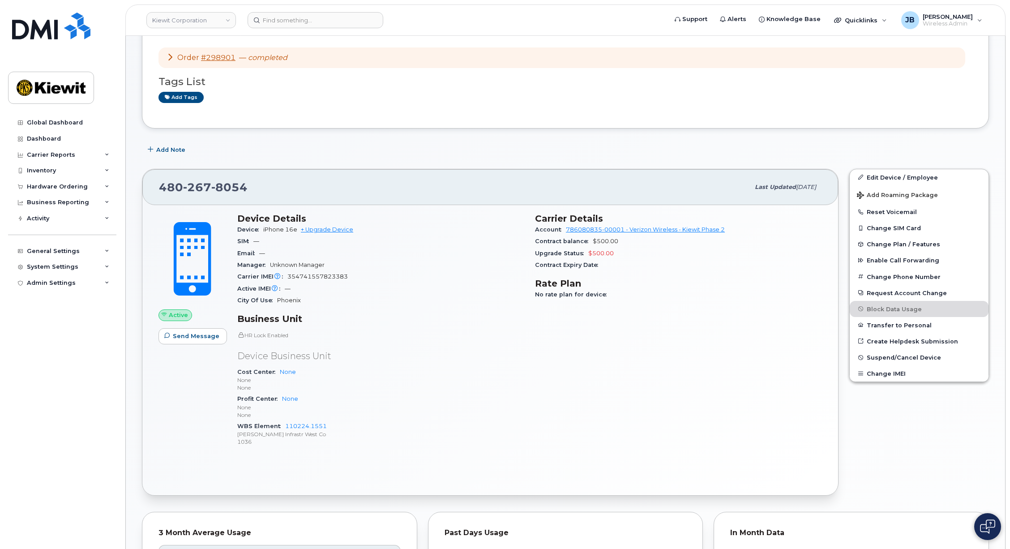
drag, startPoint x: 492, startPoint y: 282, endPoint x: 490, endPoint y: 304, distance: 21.6
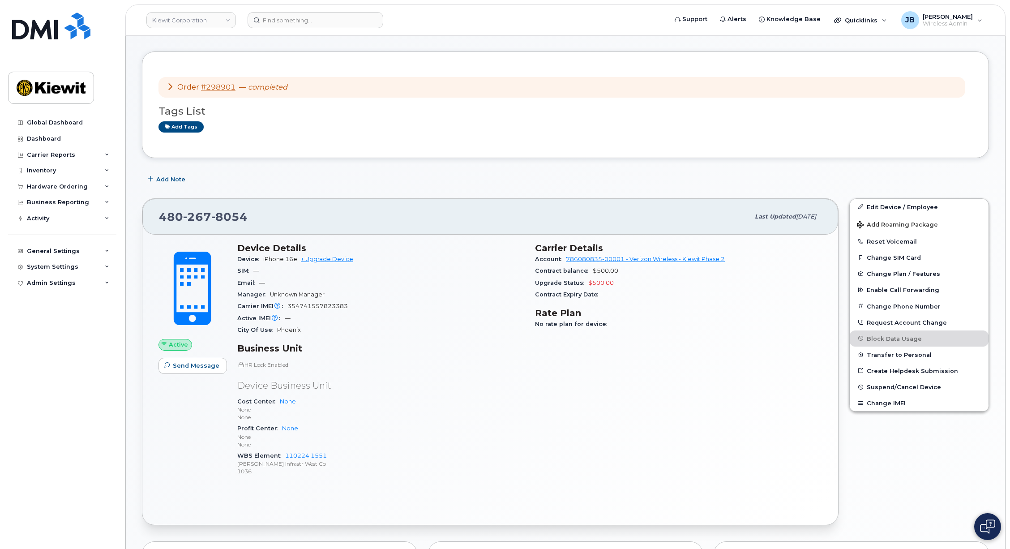
scroll to position [58, 0]
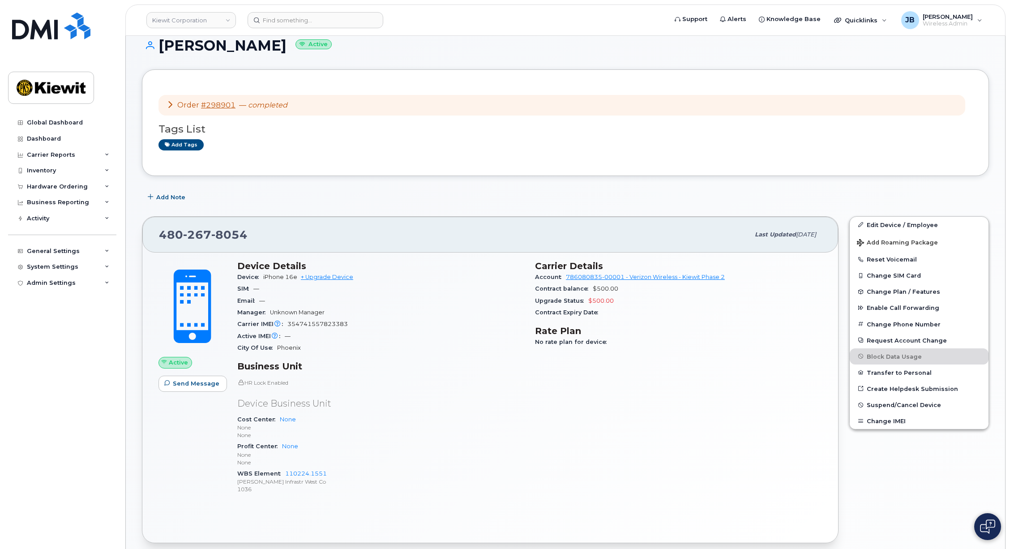
drag, startPoint x: 490, startPoint y: 304, endPoint x: 479, endPoint y: 275, distance: 31.0
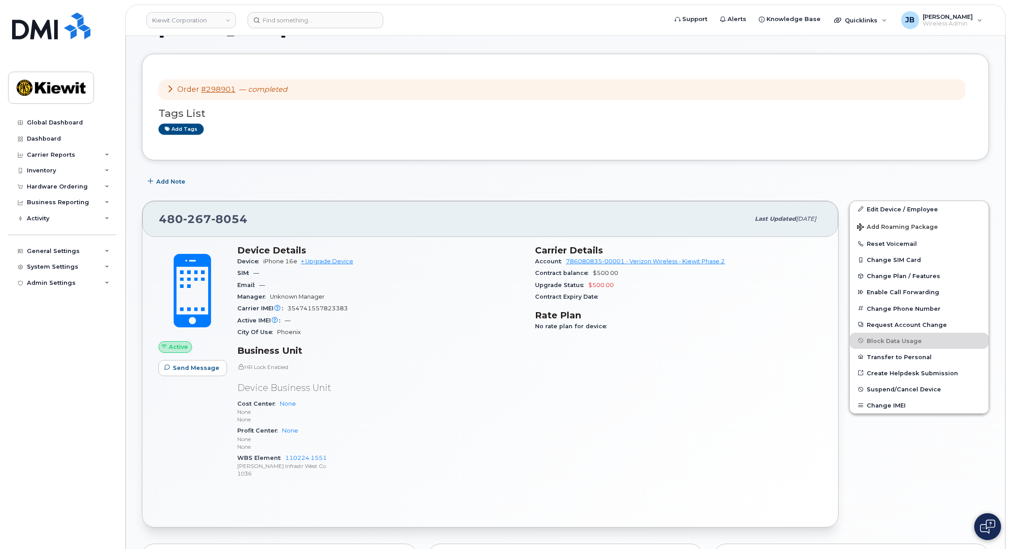
drag, startPoint x: 471, startPoint y: 270, endPoint x: 460, endPoint y: 295, distance: 26.6
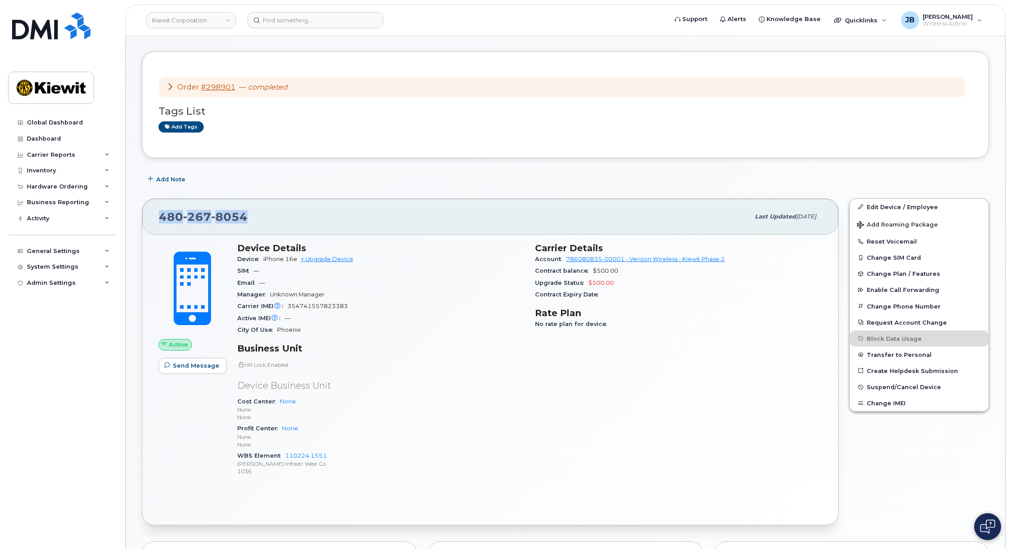
drag, startPoint x: 262, startPoint y: 217, endPoint x: 163, endPoint y: 221, distance: 98.6
click at [161, 221] on div "[PHONE_NUMBER]" at bounding box center [454, 216] width 591 height 19
click at [278, 219] on div "[PHONE_NUMBER]" at bounding box center [454, 216] width 591 height 19
drag, startPoint x: 240, startPoint y: 220, endPoint x: 252, endPoint y: 209, distance: 15.8
click at [250, 209] on div "[PHONE_NUMBER]" at bounding box center [454, 216] width 591 height 19
